Goal: Transaction & Acquisition: Purchase product/service

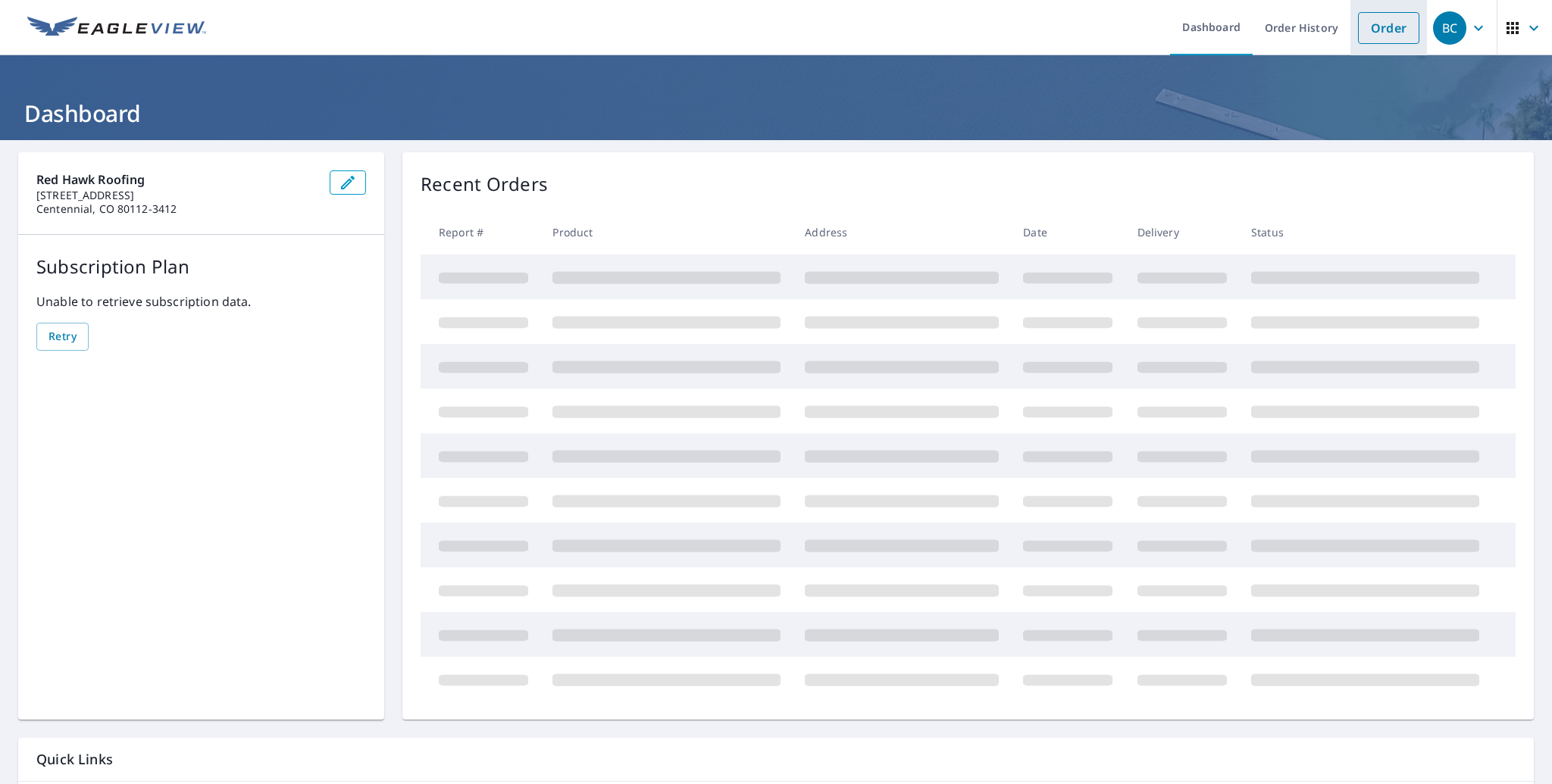
click at [1400, 50] on li "Order" at bounding box center [1388, 27] width 77 height 55
click at [1392, 36] on link "Order" at bounding box center [1387, 28] width 61 height 32
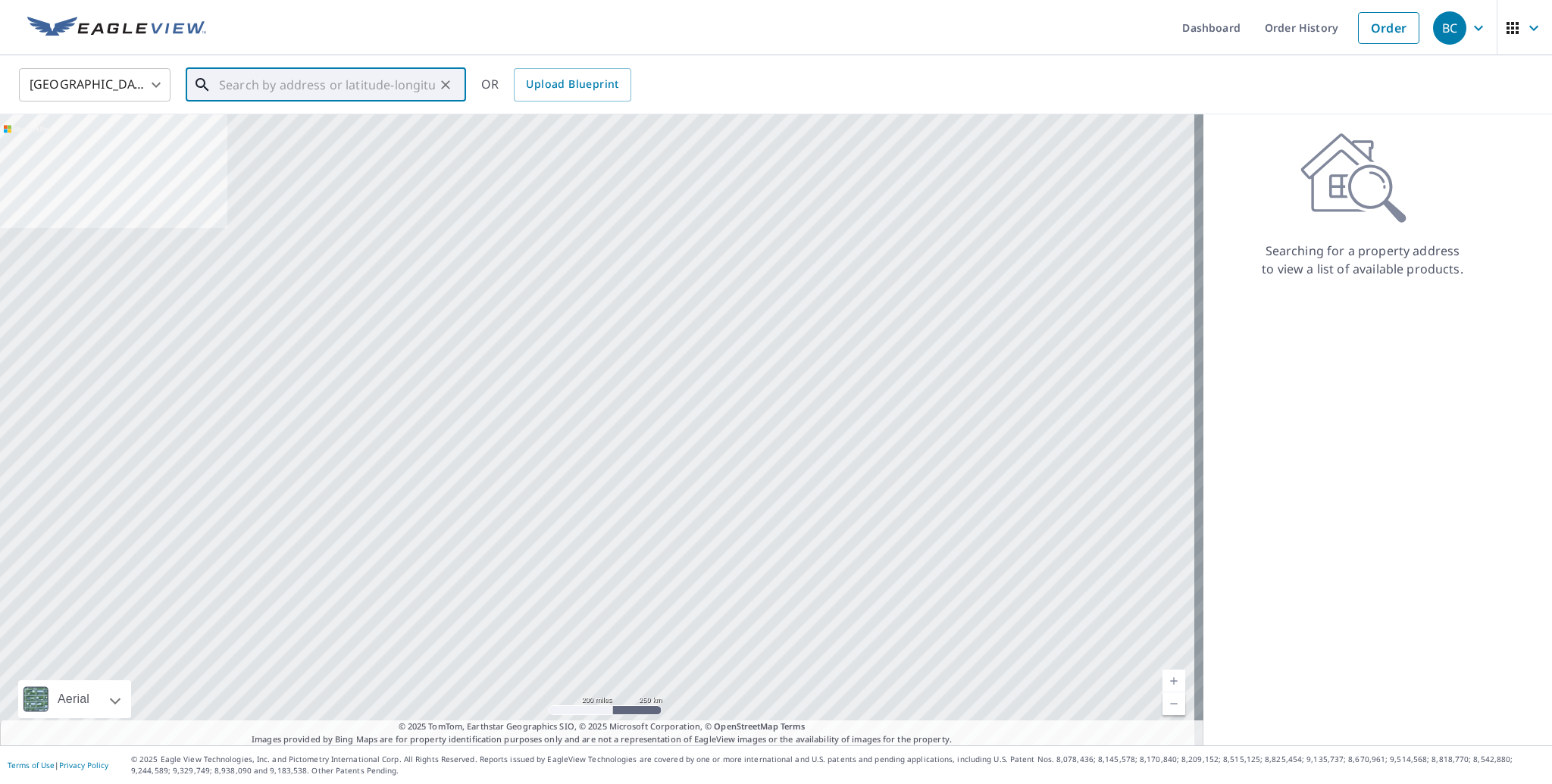
click at [349, 80] on input "text" at bounding box center [326, 85] width 216 height 43
paste input "[STREET_ADDRESS]"
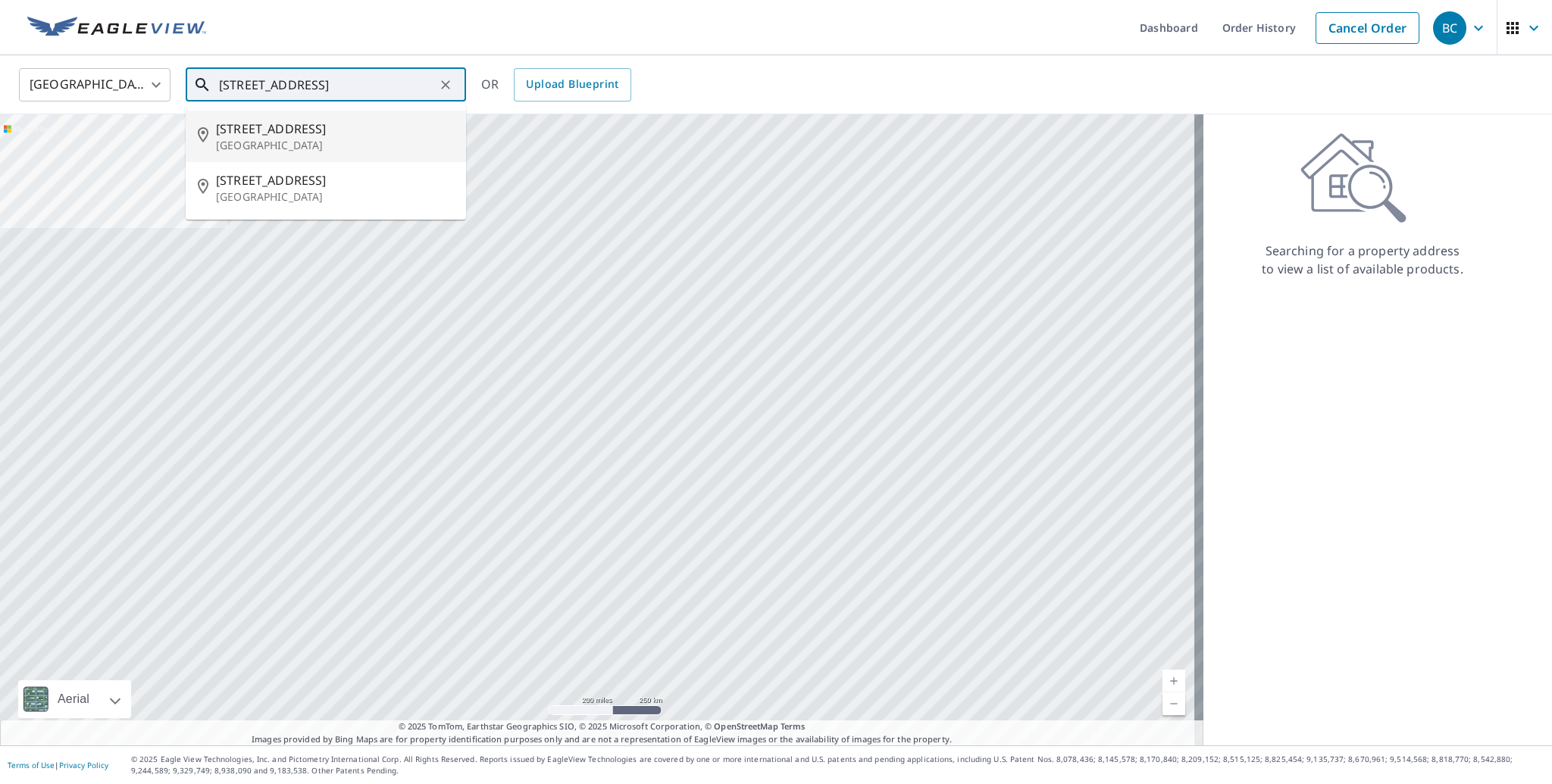
click at [277, 134] on span "[STREET_ADDRESS]" at bounding box center [334, 129] width 238 height 18
type input "[STREET_ADDRESS]"
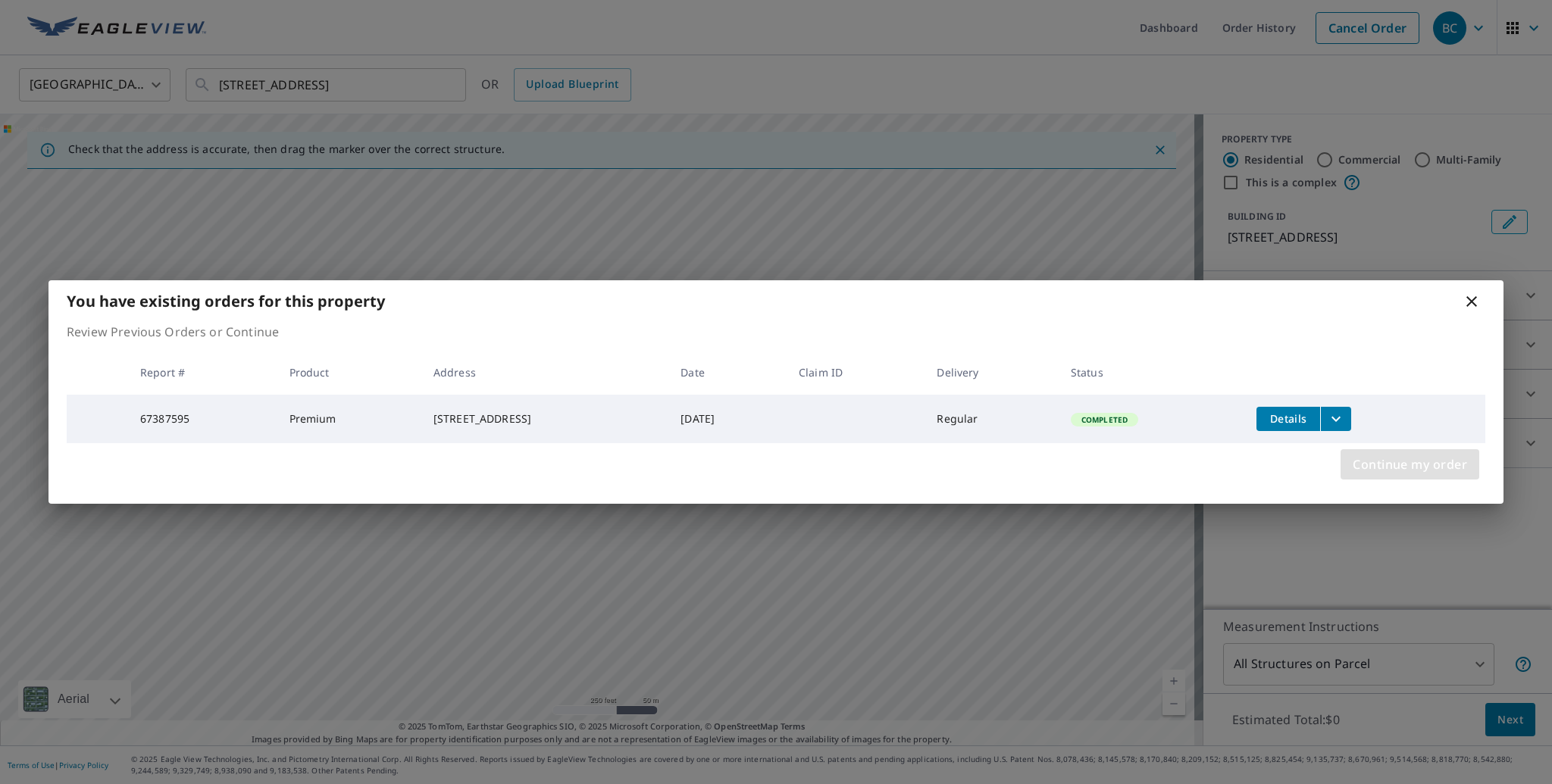
click at [1372, 467] on span "Continue my order" at bounding box center [1409, 464] width 115 height 21
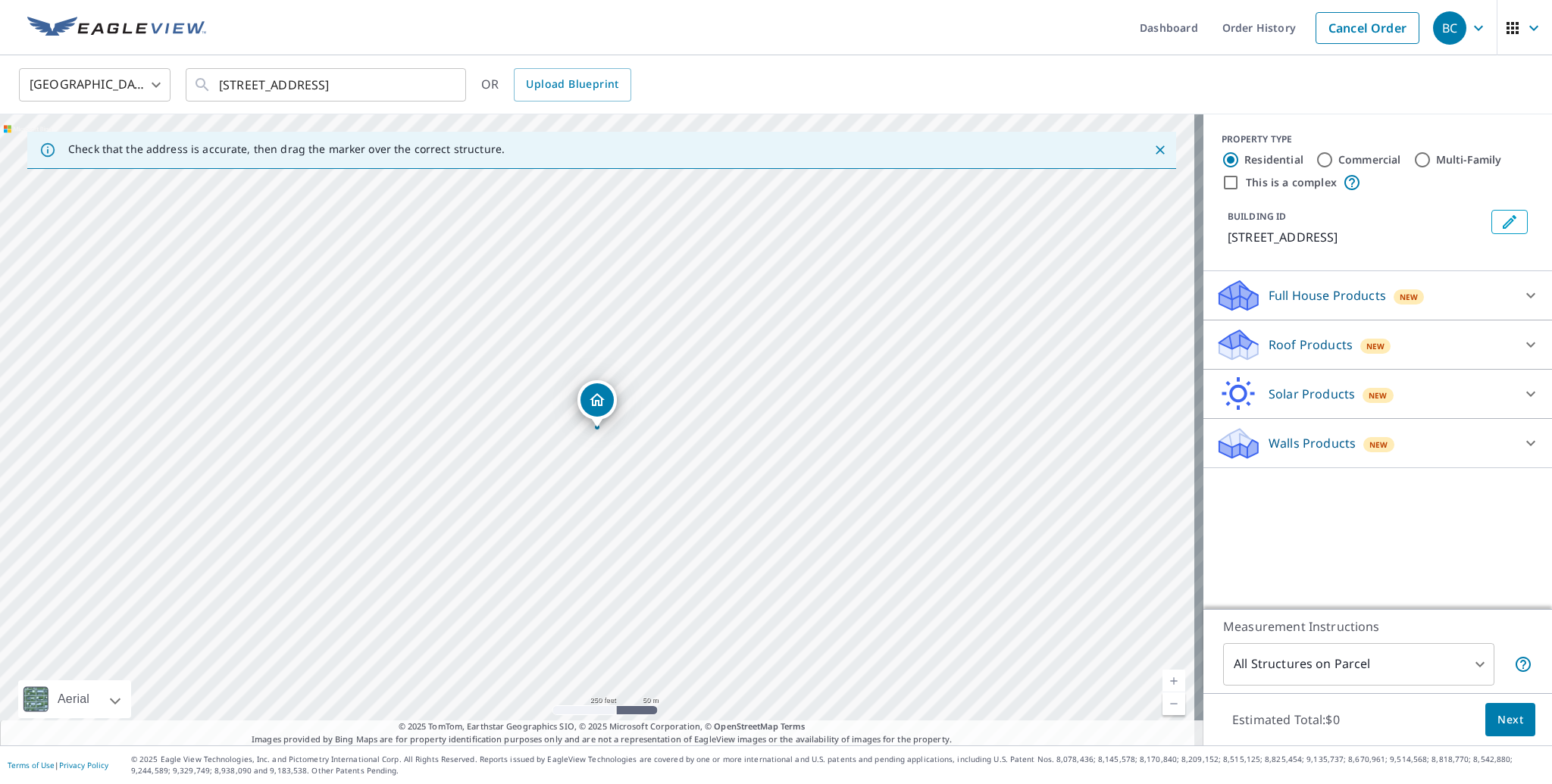
click at [1340, 359] on div "Roof Products New" at bounding box center [1364, 345] width 297 height 36
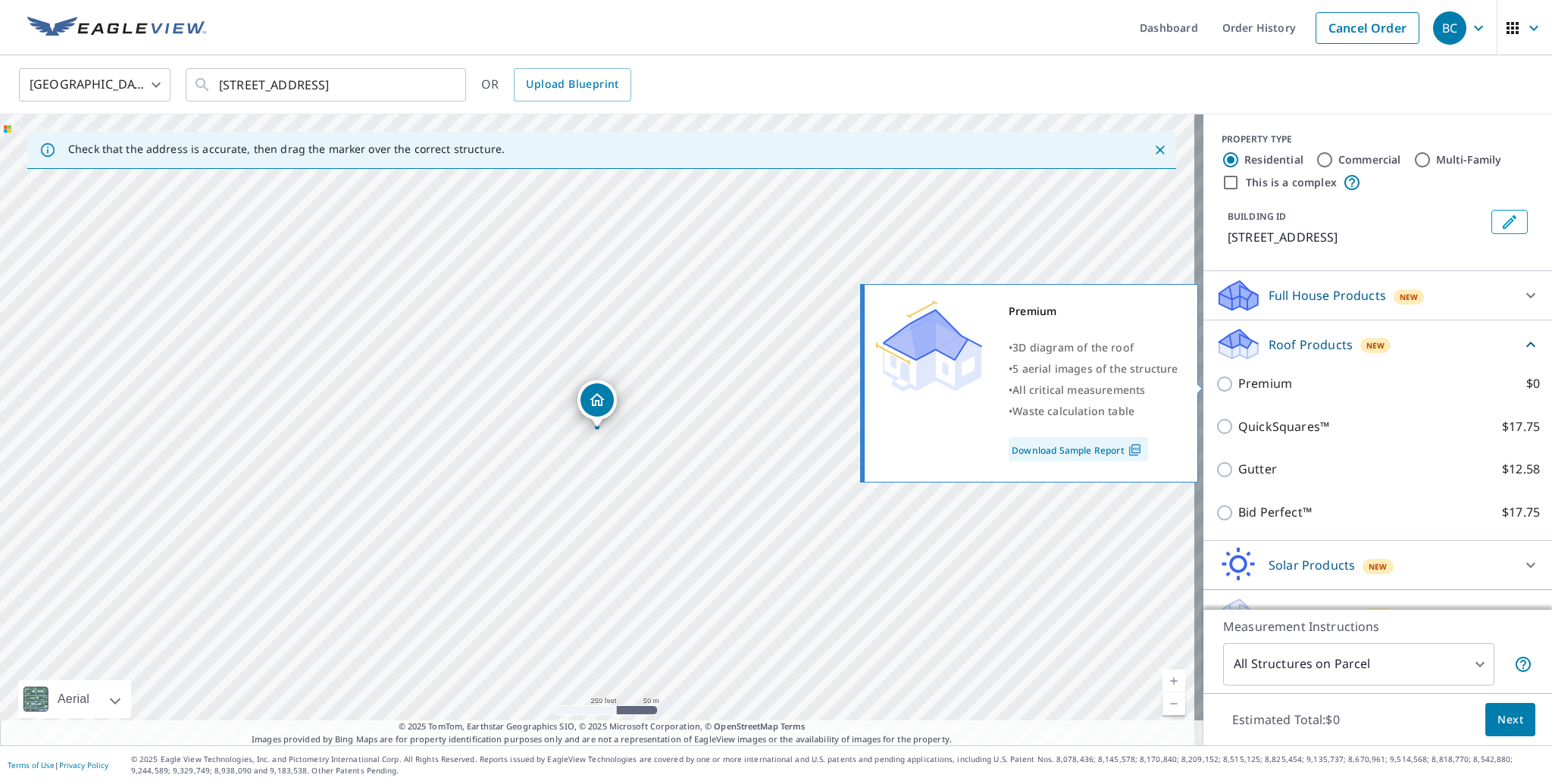
drag, startPoint x: 1251, startPoint y: 391, endPoint x: 1257, endPoint y: 397, distance: 8.5
click at [1252, 391] on p "Premium" at bounding box center [1265, 383] width 54 height 19
click at [1238, 391] on input "Premium $0" at bounding box center [1227, 384] width 23 height 18
checkbox input "true"
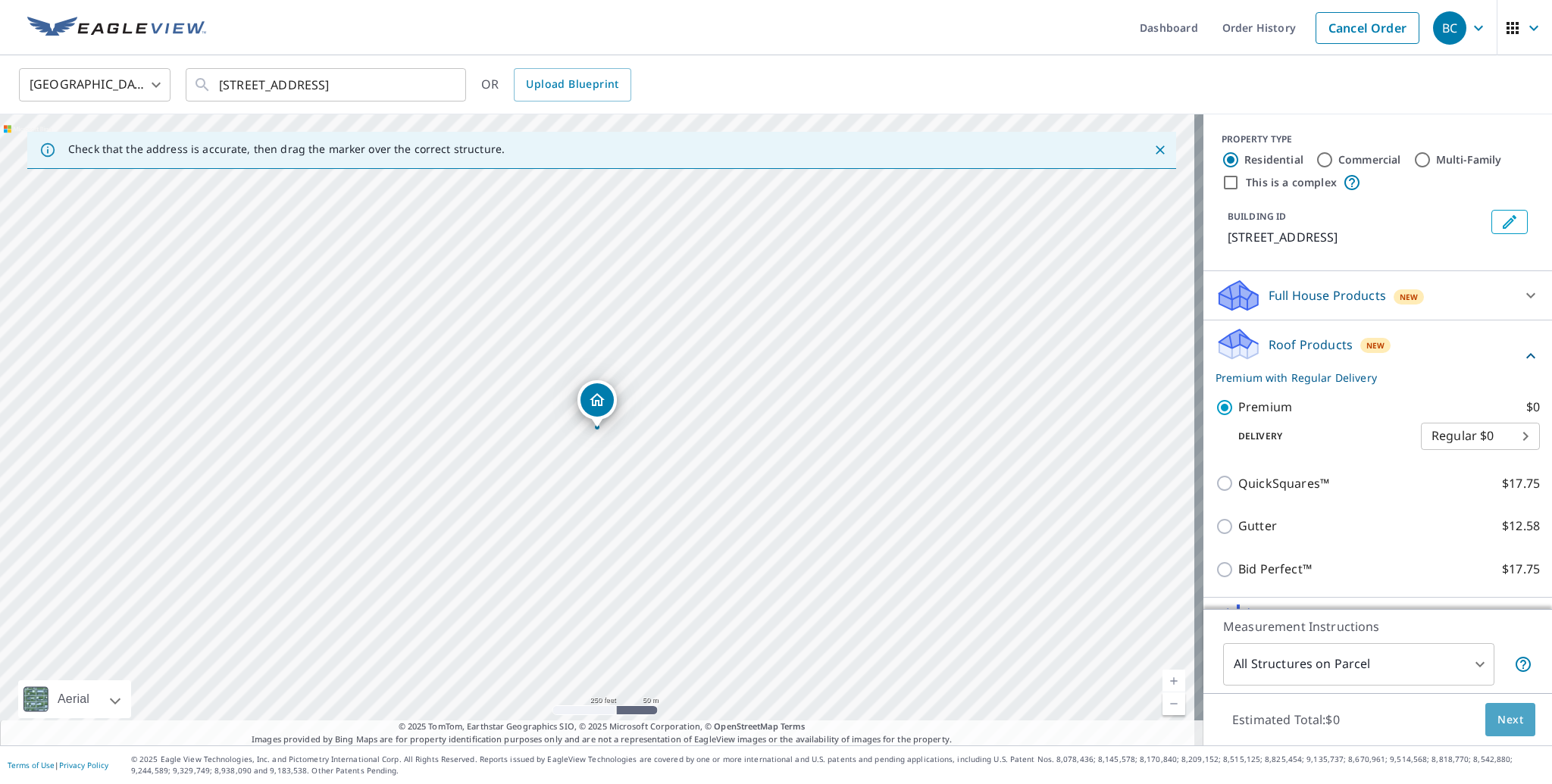
click at [1499, 715] on span "Next" at bounding box center [1510, 719] width 26 height 19
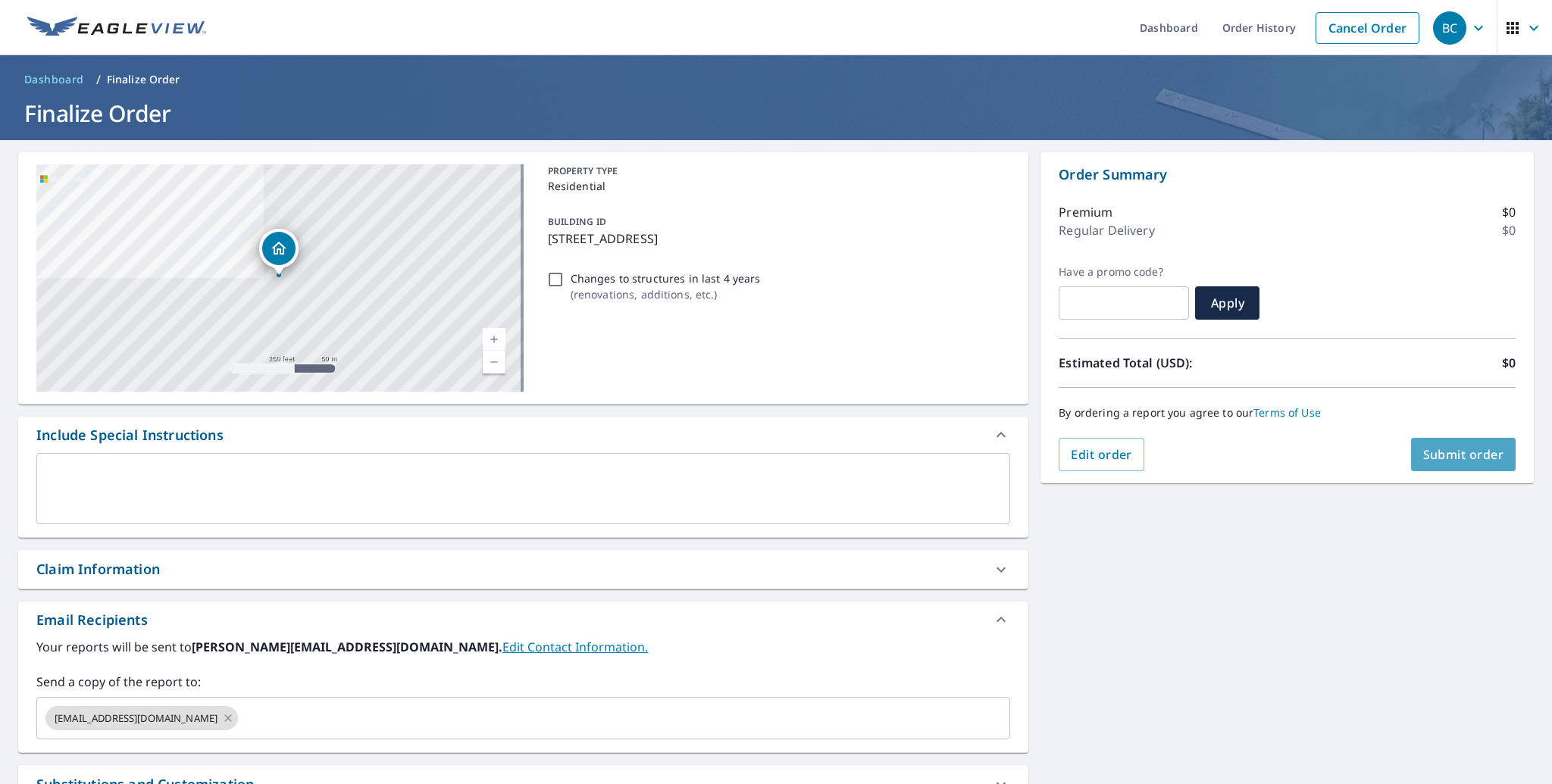
click at [1474, 446] on span "Submit order" at bounding box center [1463, 454] width 81 height 17
checkbox input "true"
